Goal: Use online tool/utility: Utilize a website feature to perform a specific function

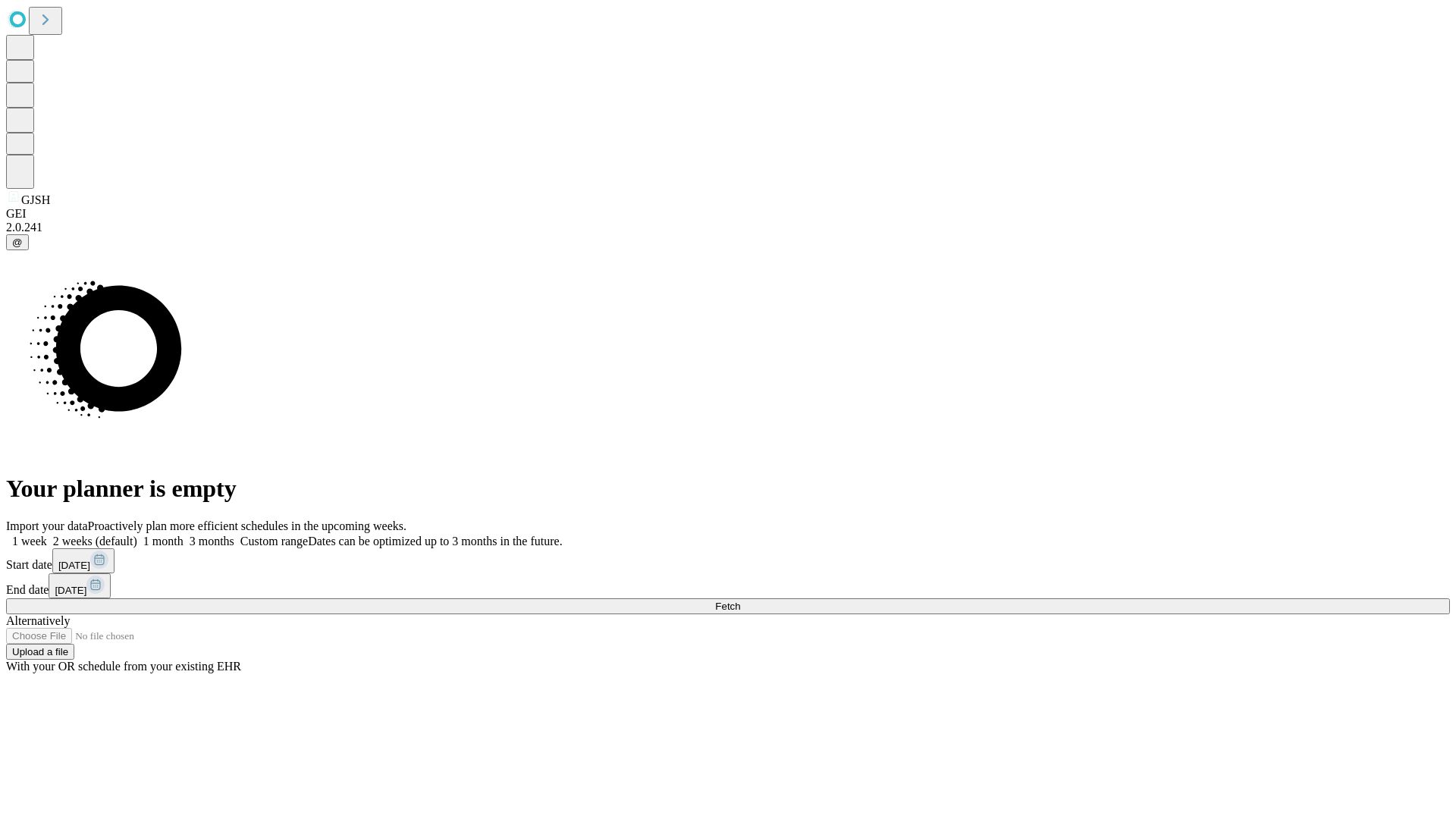
click at [741, 601] on span "Fetch" at bounding box center [728, 606] width 25 height 12
